Goal: Find specific page/section: Find specific page/section

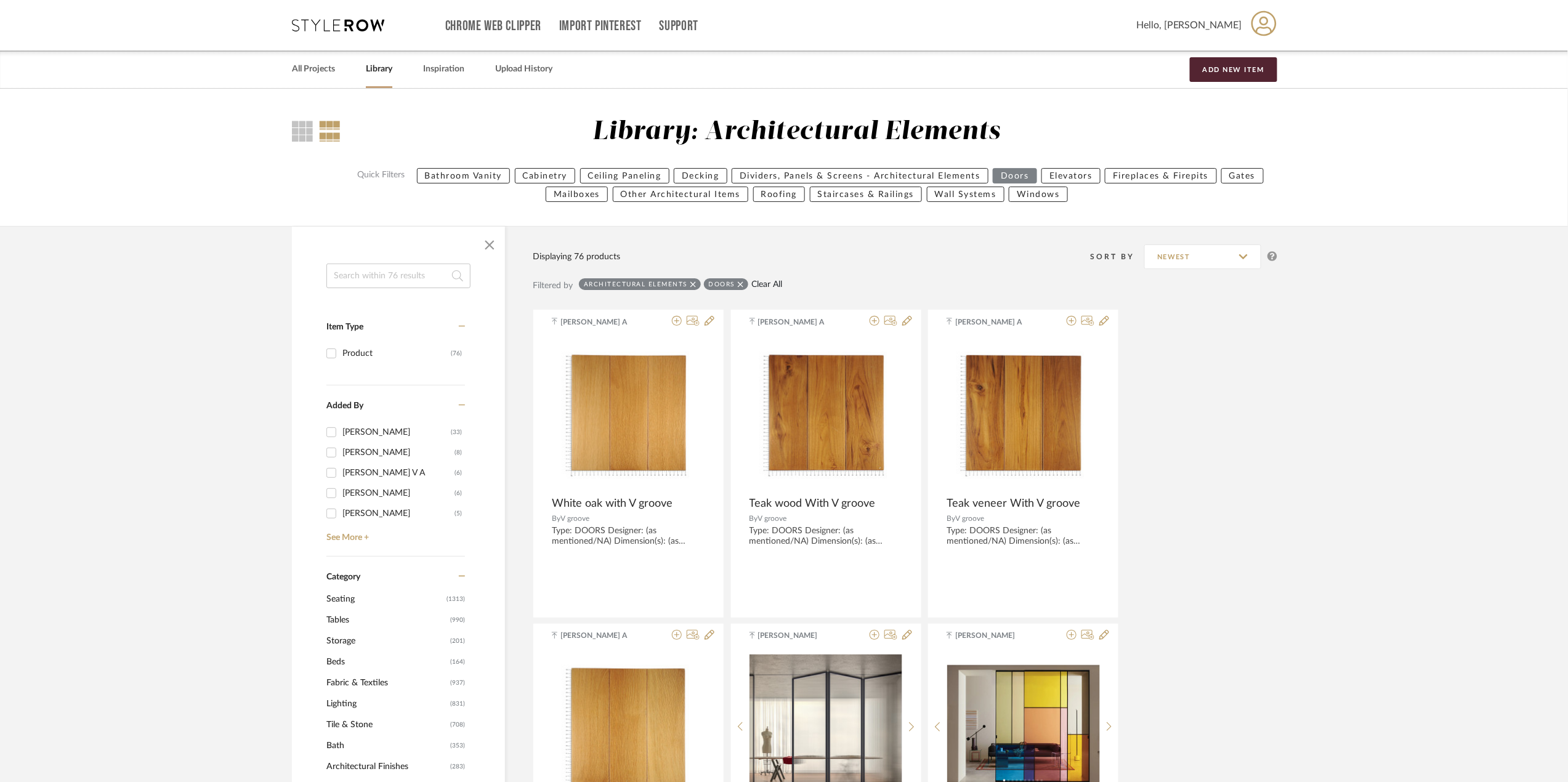
click at [765, 289] on link "Clear All" at bounding box center [767, 285] width 31 height 11
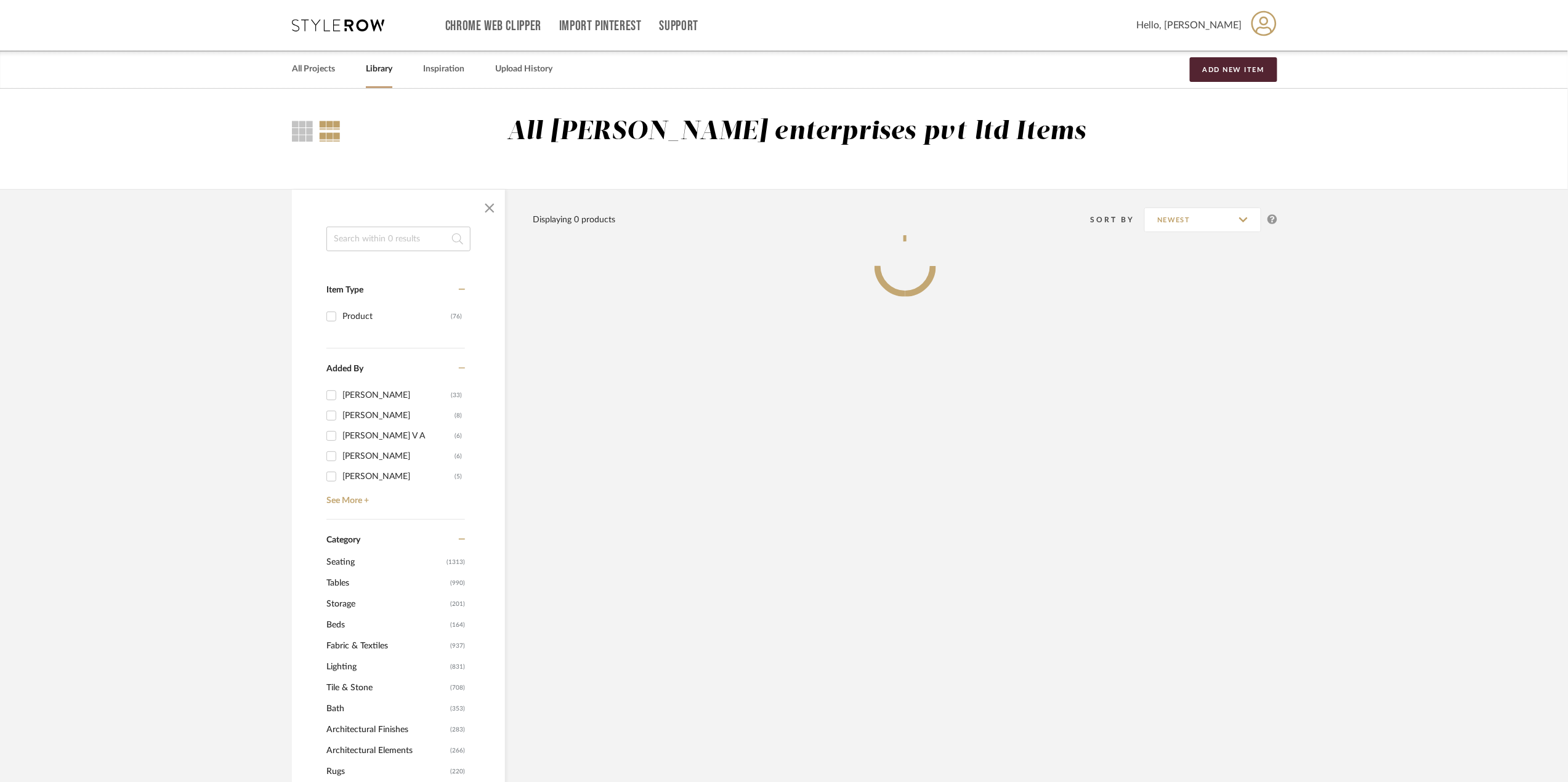
click at [364, 240] on input at bounding box center [398, 238] width 144 height 25
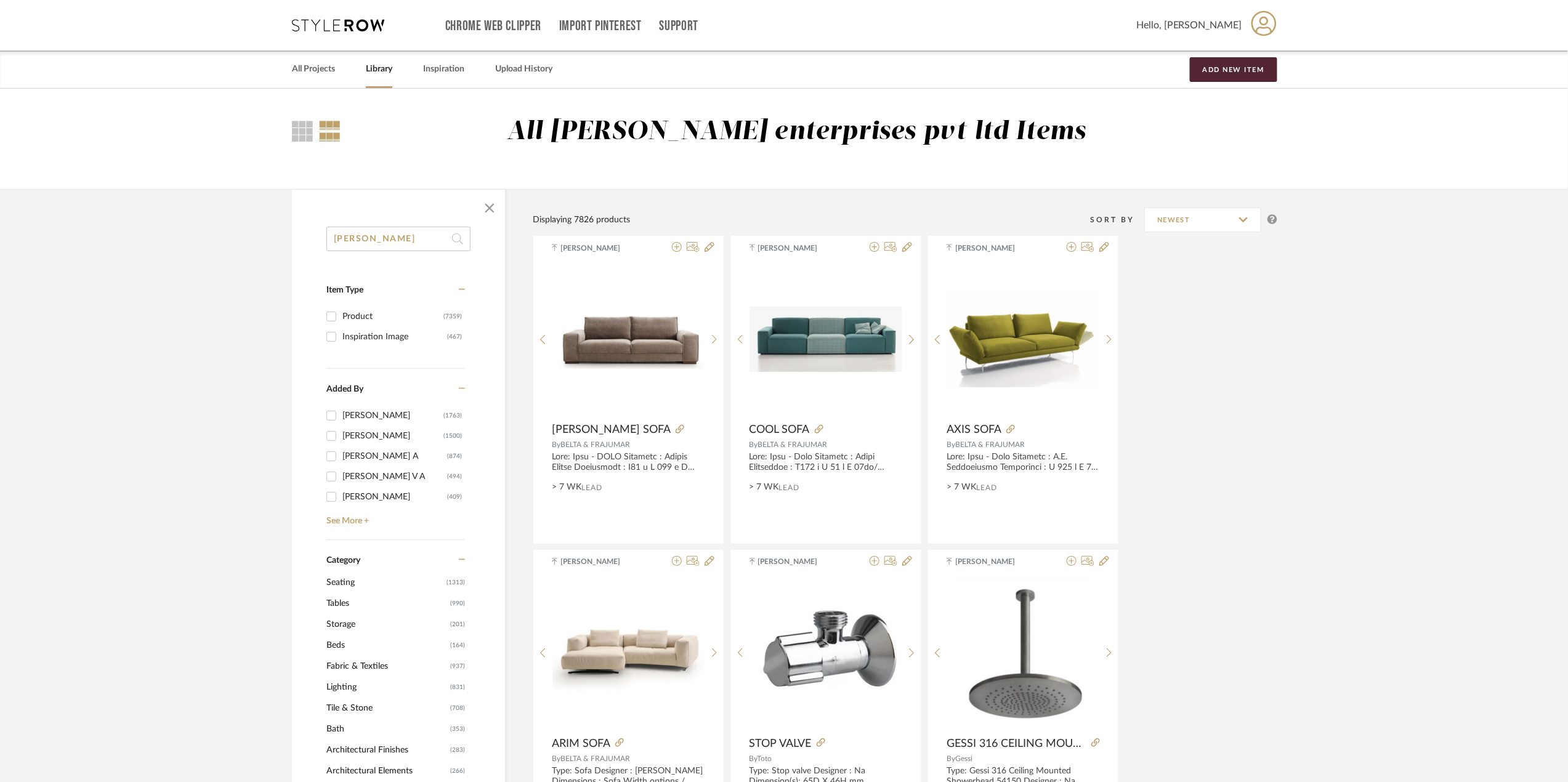
type input "bulth"
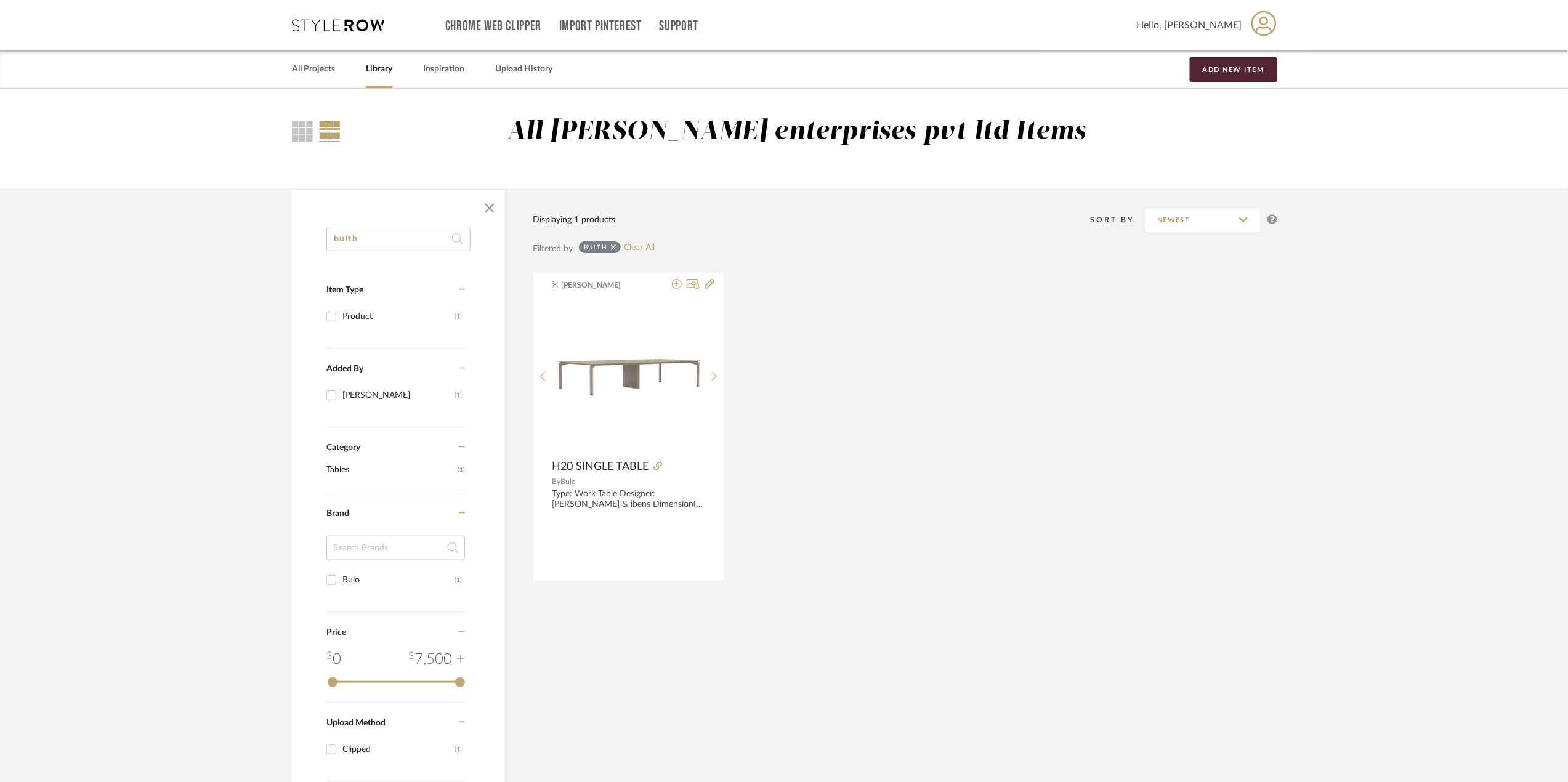
drag, startPoint x: 364, startPoint y: 240, endPoint x: 325, endPoint y: 245, distance: 39.3
click at [325, 245] on div "bulth Item Type Product (1) Added By [PERSON_NAME] (1) Category Tables (1) Bran…" at bounding box center [398, 562] width 213 height 672
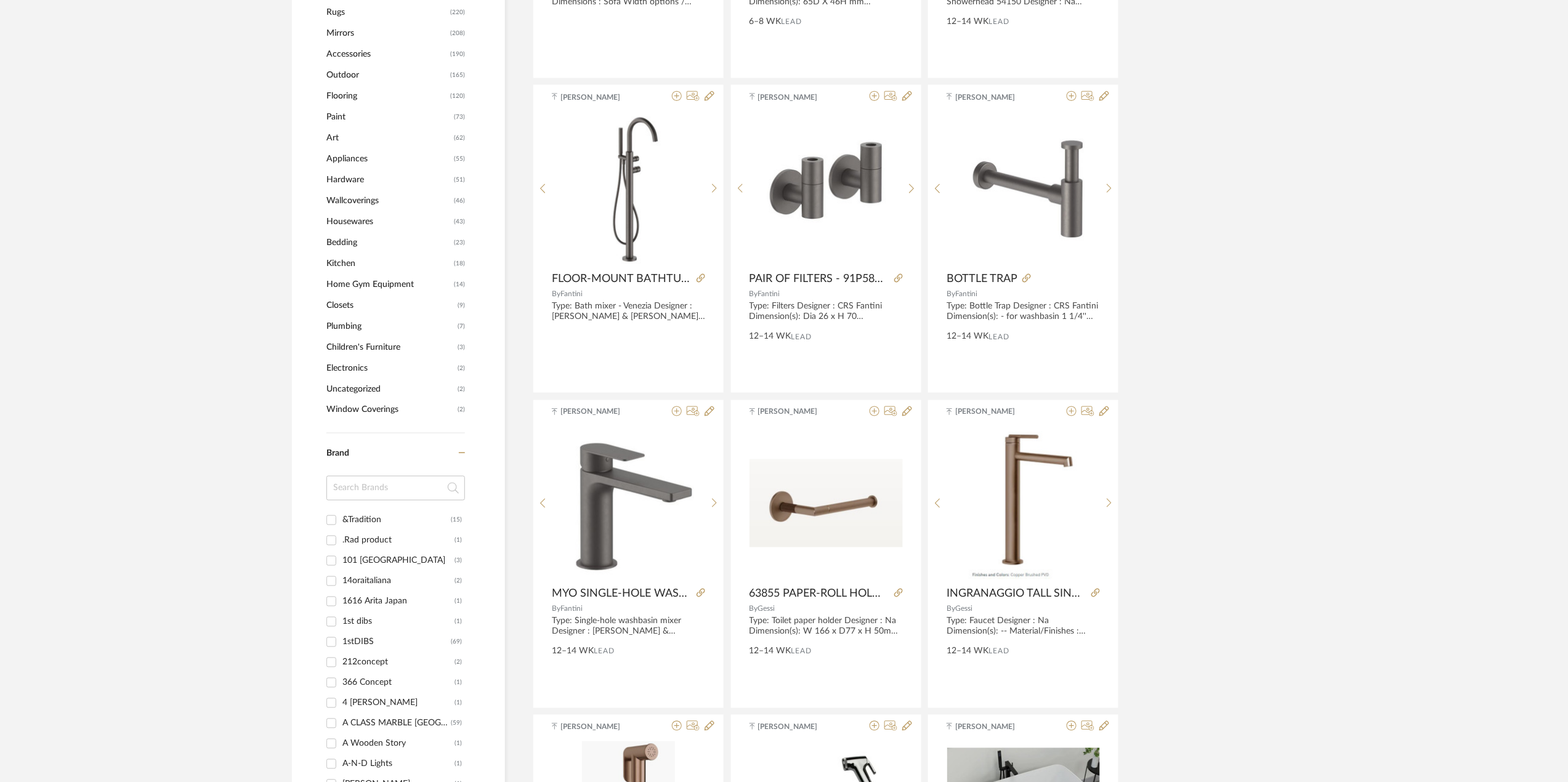
scroll to position [821, 0]
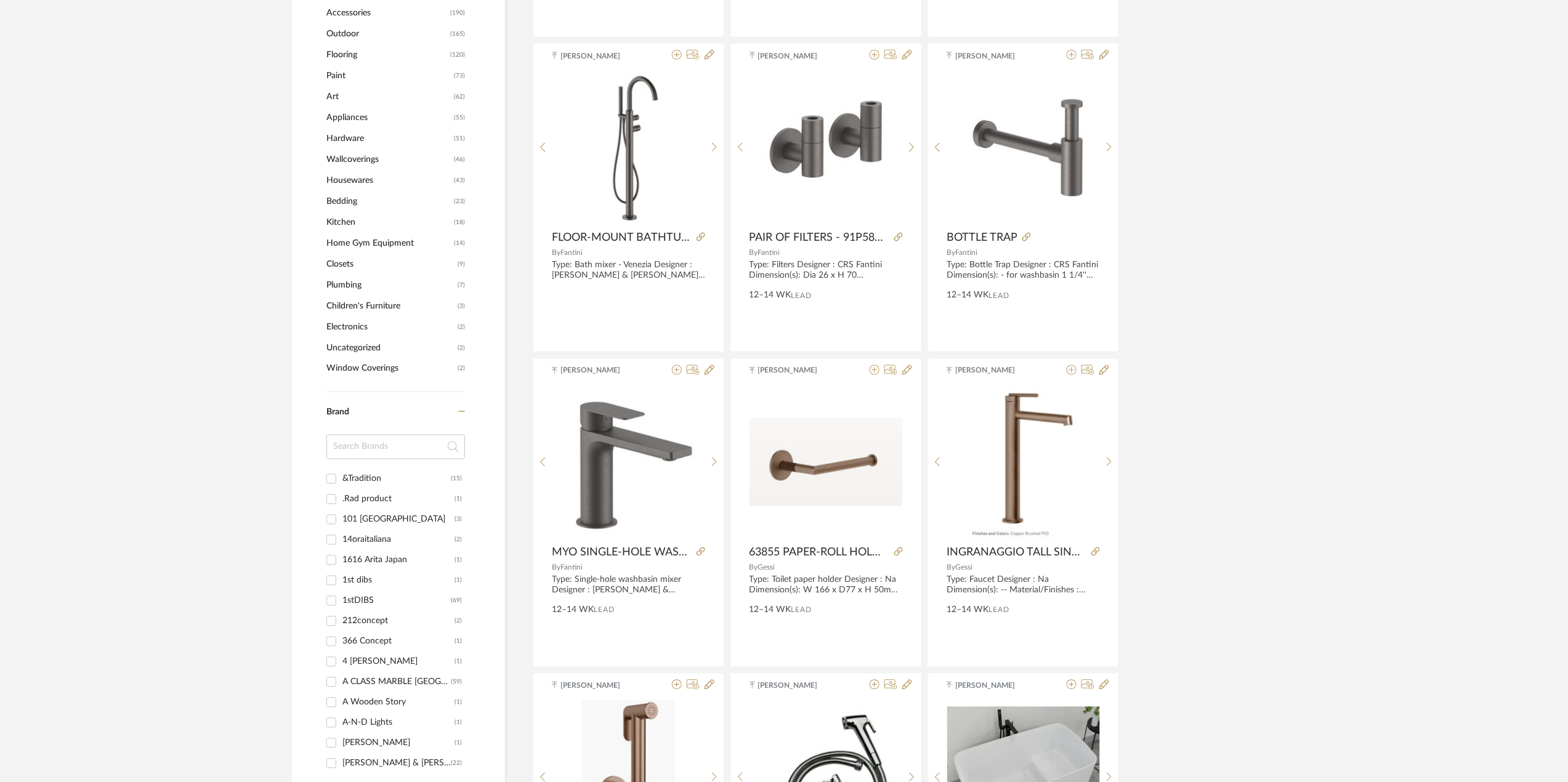
click at [369, 440] on input at bounding box center [395, 447] width 139 height 25
type input "bul"
